Goal: Task Accomplishment & Management: Complete application form

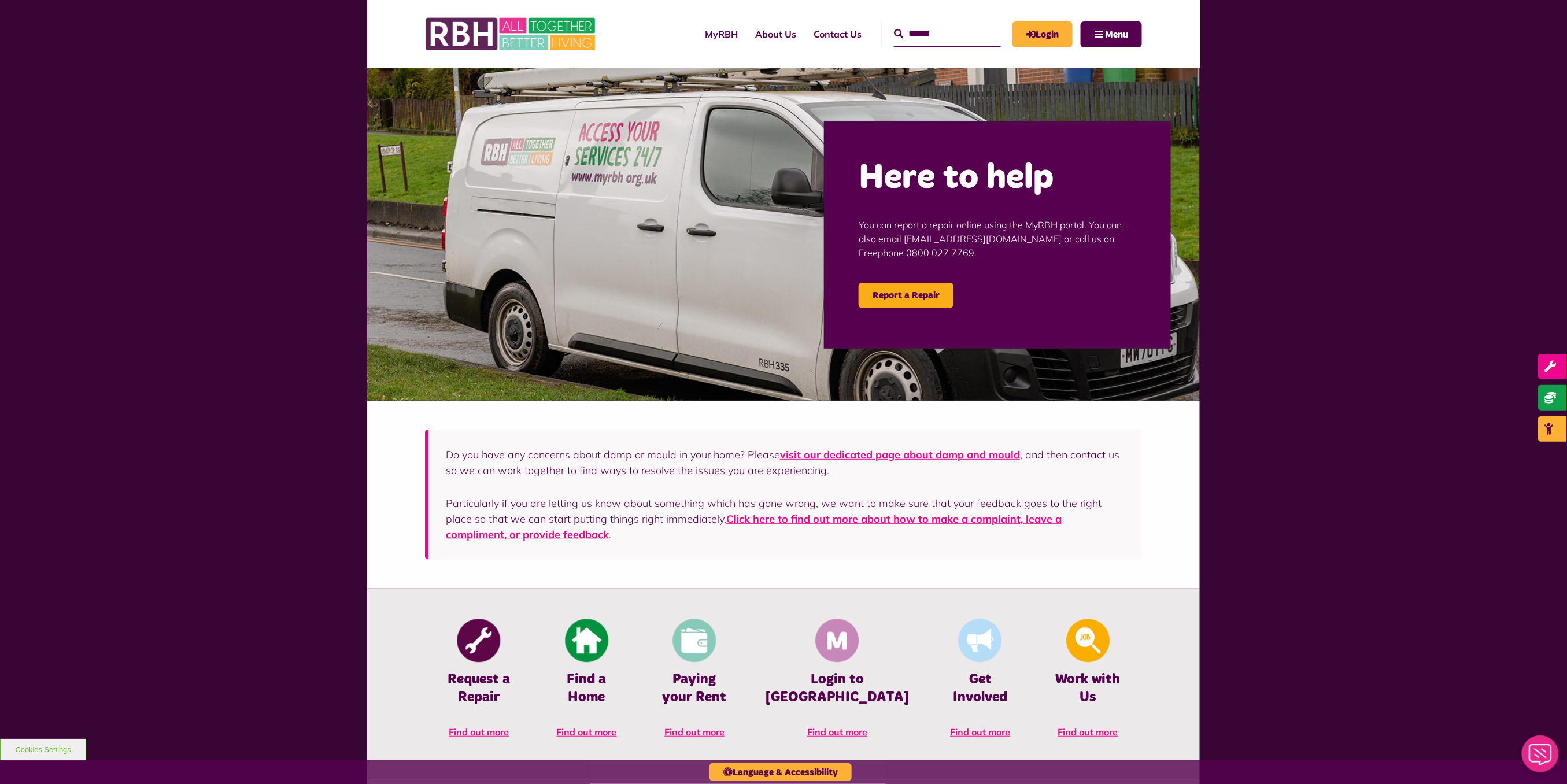
click at [1046, 20] on div "MyRBH About Us Contact Us Search Menu" at bounding box center [890, 34] width 502 height 45
click at [1042, 40] on link "Login" at bounding box center [1042, 34] width 60 height 26
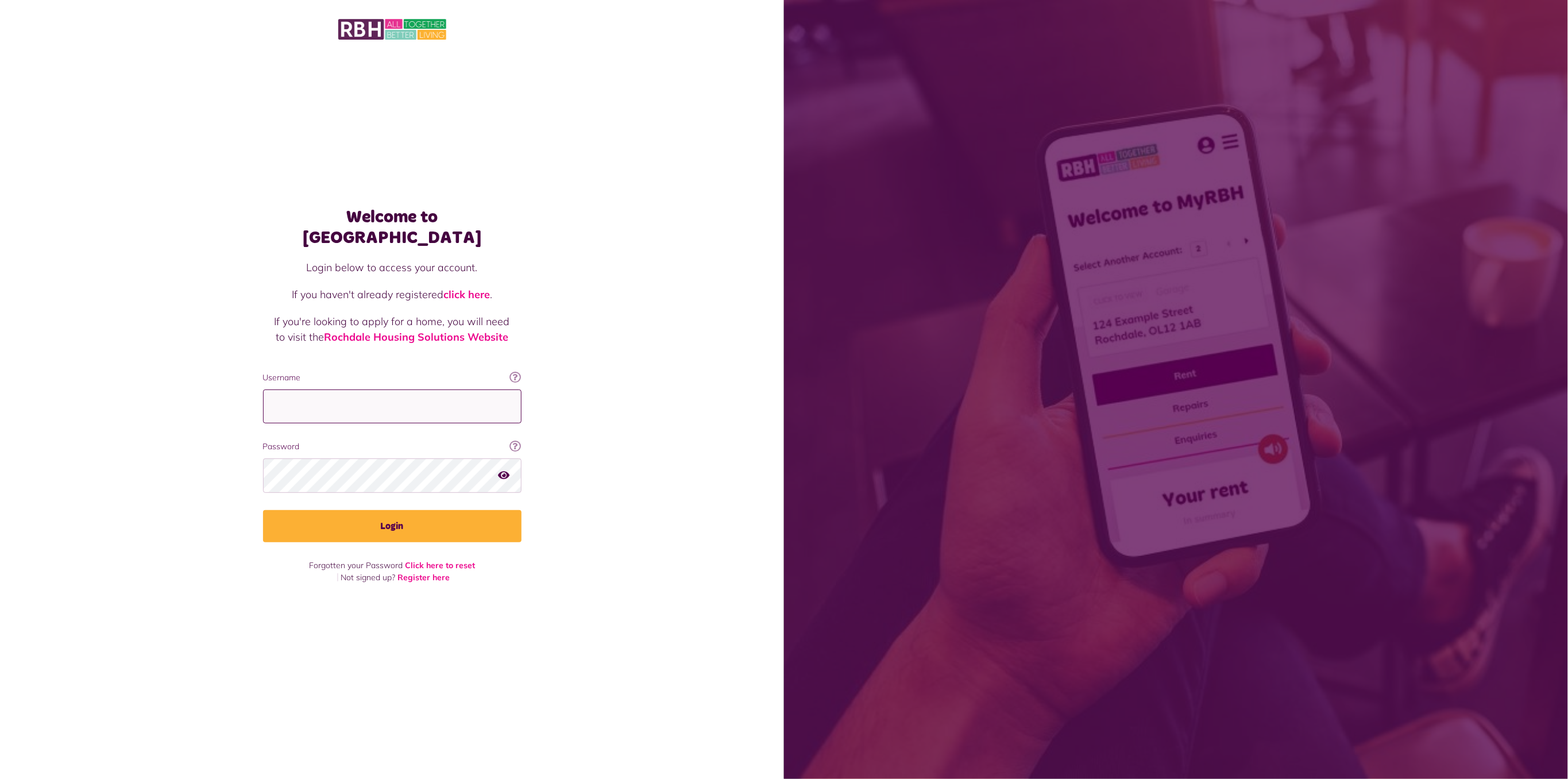
click at [424, 390] on input "Username" at bounding box center [392, 406] width 258 height 34
type input "**********"
click at [419, 510] on button "Login" at bounding box center [392, 525] width 258 height 32
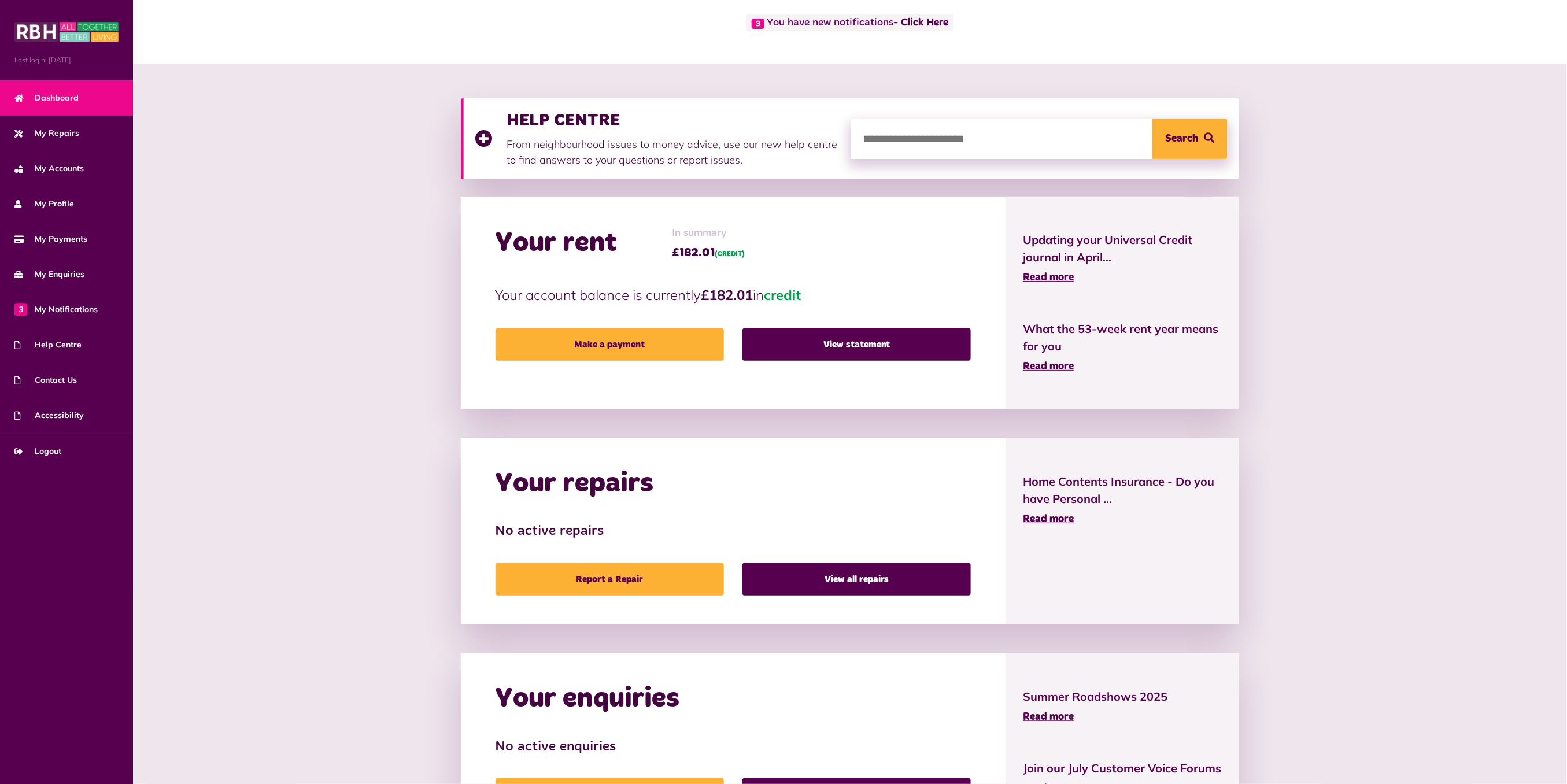
scroll to position [78, 0]
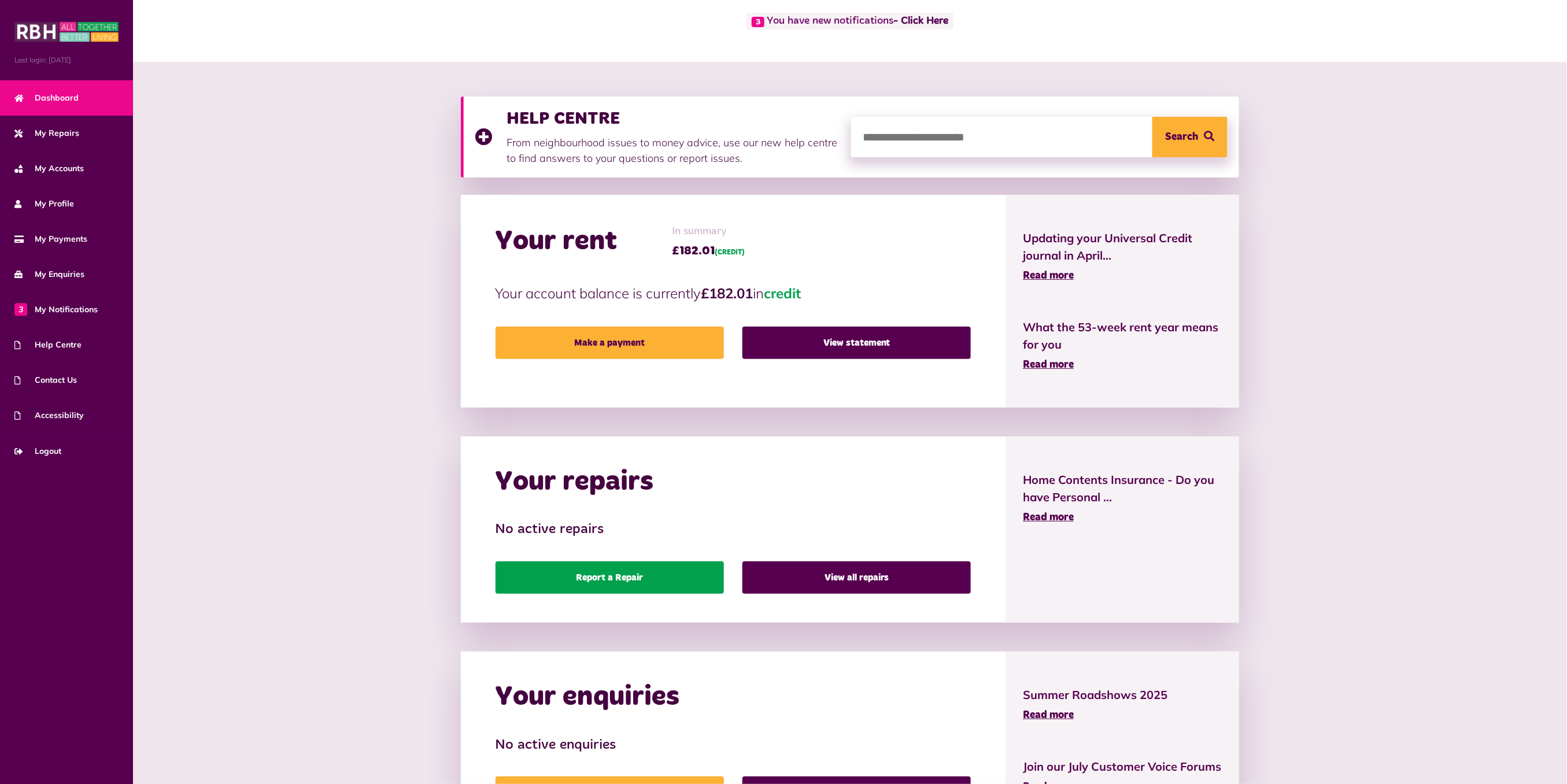
click at [629, 571] on link "Report a Repair" at bounding box center [610, 577] width 228 height 32
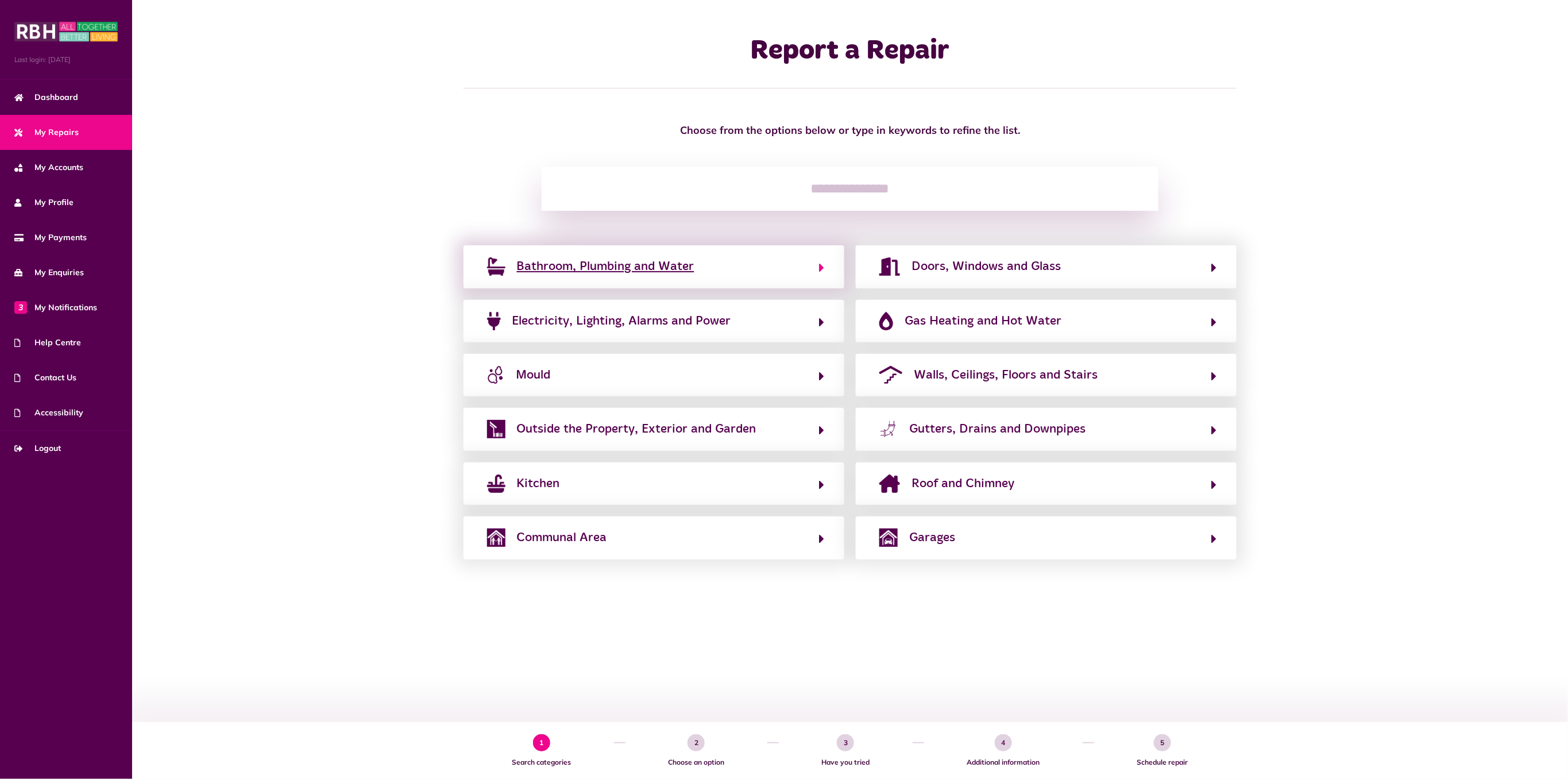
click at [738, 276] on button "Bathroom, Plumbing and Water" at bounding box center [654, 266] width 341 height 20
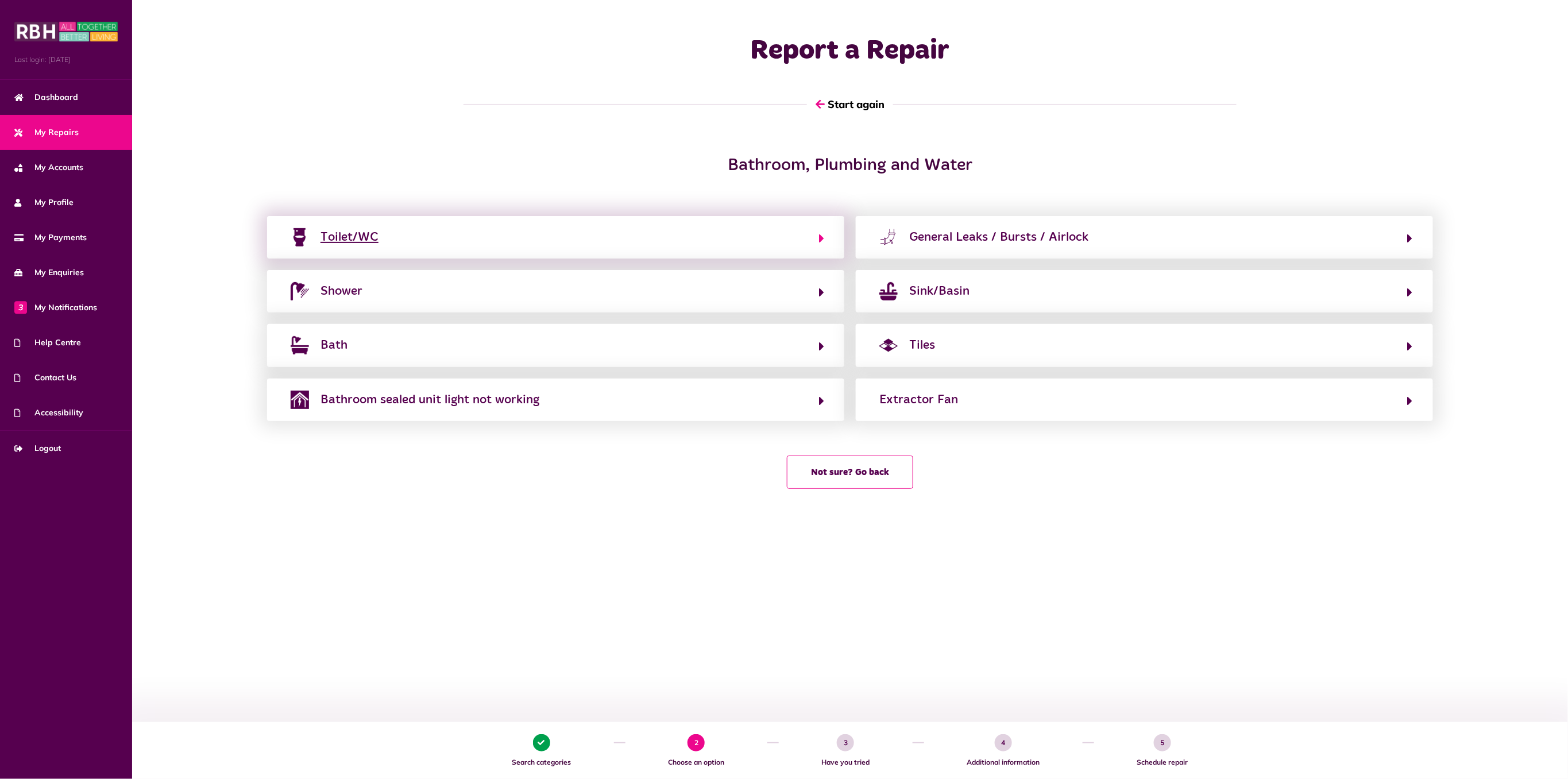
click at [731, 247] on button "Toilet/WC" at bounding box center [556, 237] width 537 height 20
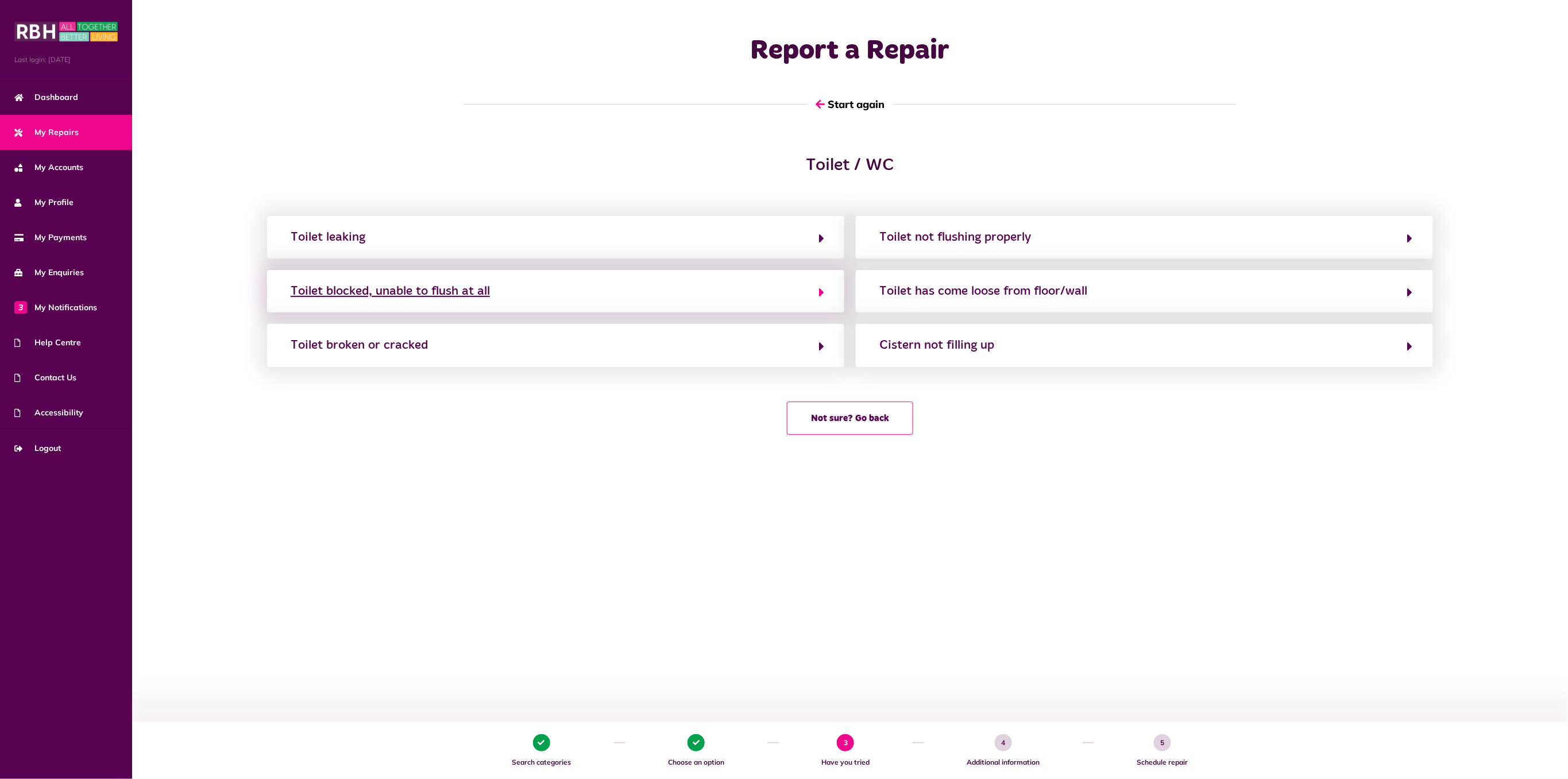
click at [729, 291] on button "Toilet blocked, unable to flush at all" at bounding box center [556, 291] width 537 height 20
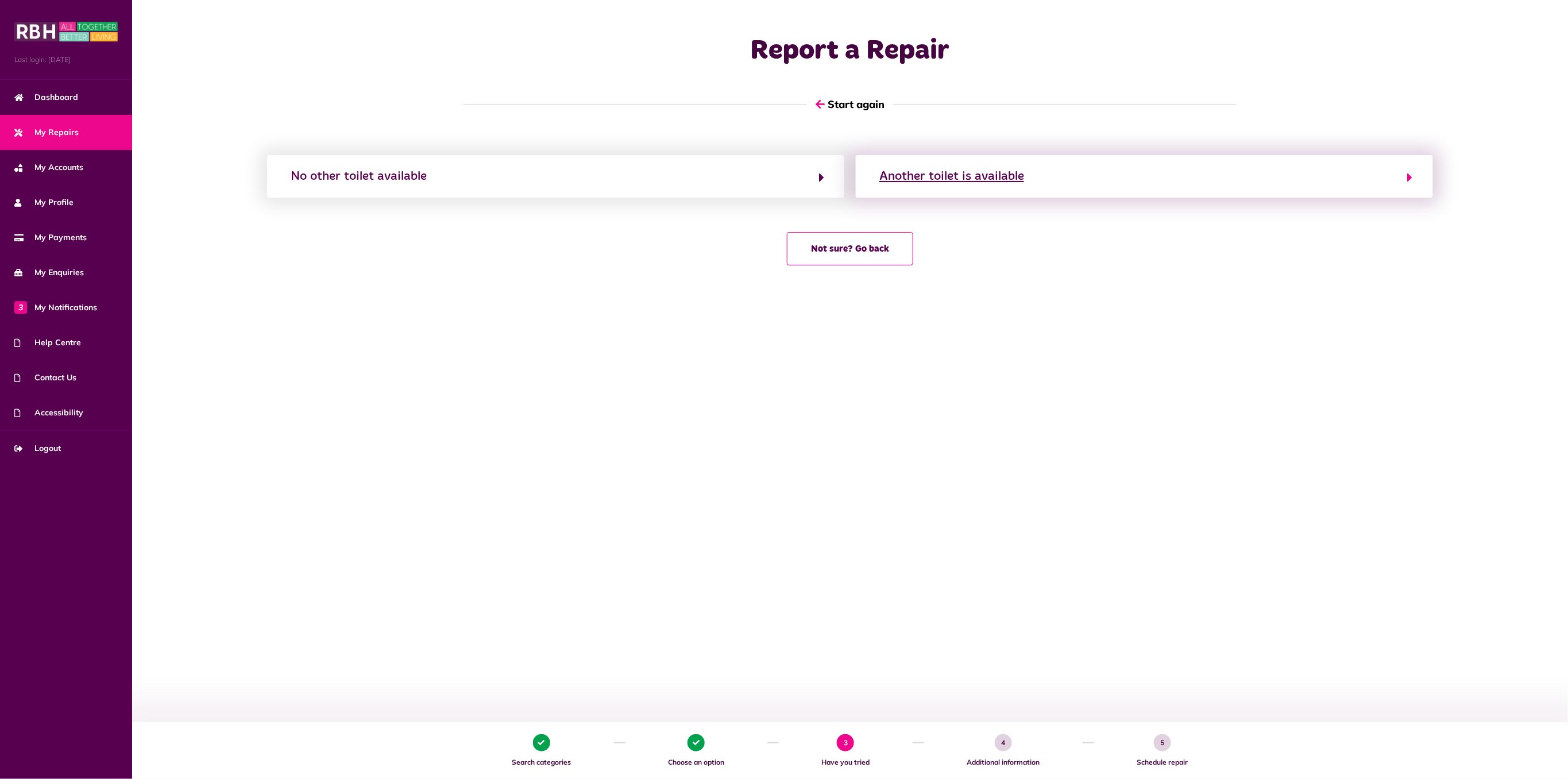
click at [975, 170] on div "Another toilet is available" at bounding box center [951, 176] width 145 height 18
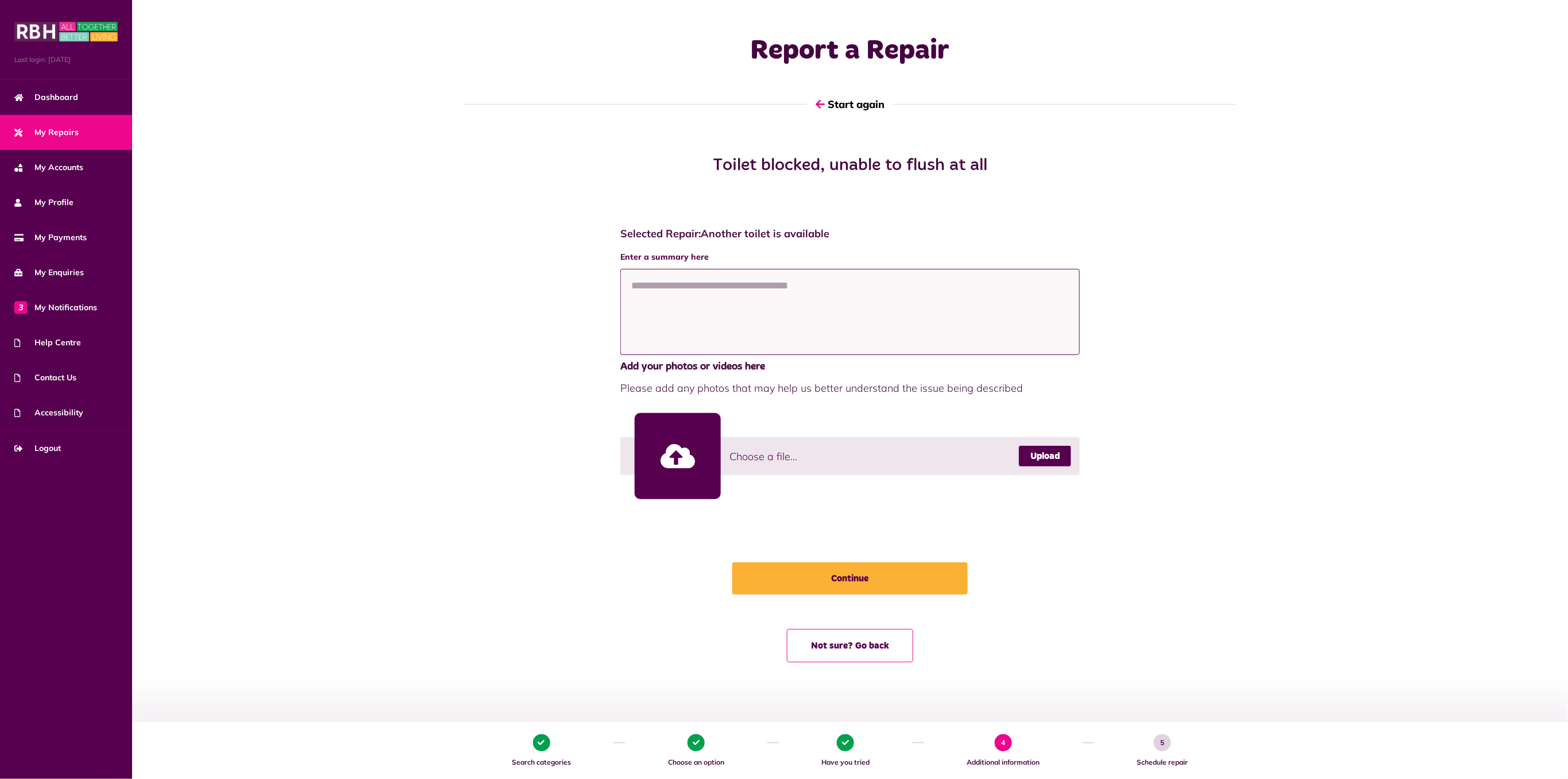
click at [809, 334] on textarea at bounding box center [850, 312] width 460 height 86
type textarea "****"
click at [895, 575] on button "Continue" at bounding box center [850, 578] width 236 height 32
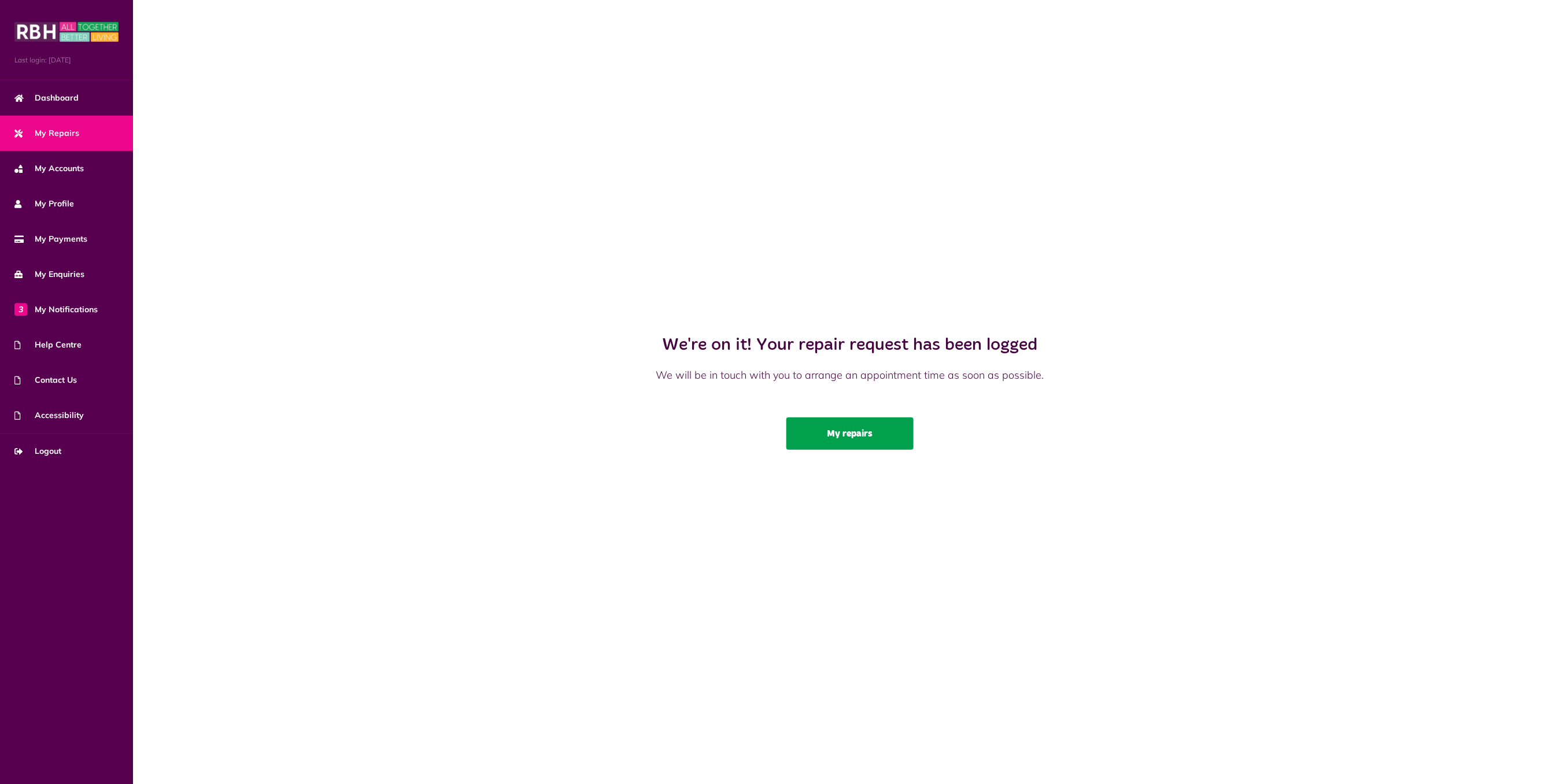
click at [868, 442] on link "My repairs" at bounding box center [849, 433] width 127 height 32
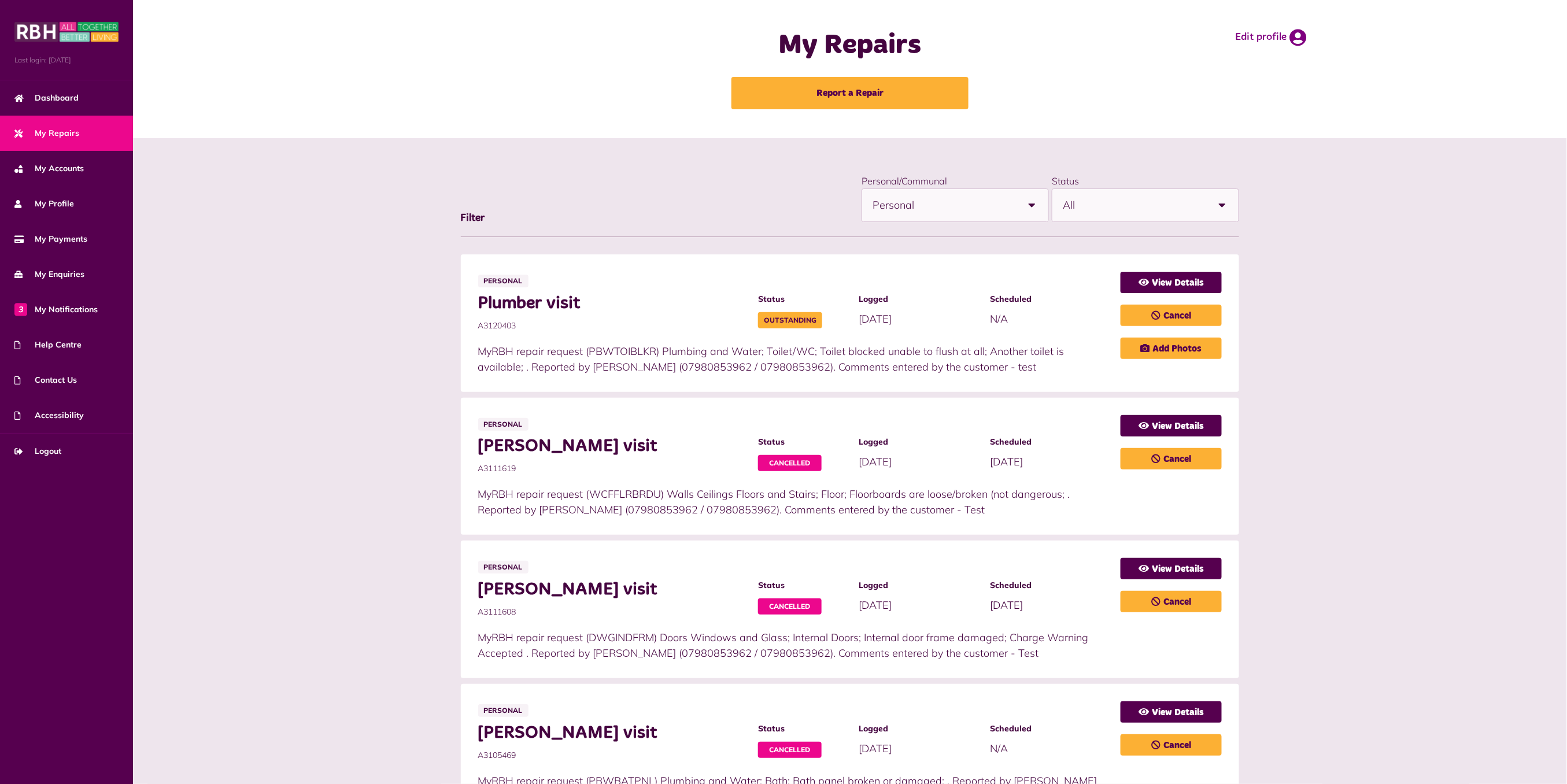
click at [504, 326] on span "A3120403" at bounding box center [612, 325] width 268 height 12
copy span "A3120403"
click at [1158, 276] on link "View Details" at bounding box center [1171, 282] width 101 height 21
